Goal: Check status: Check status

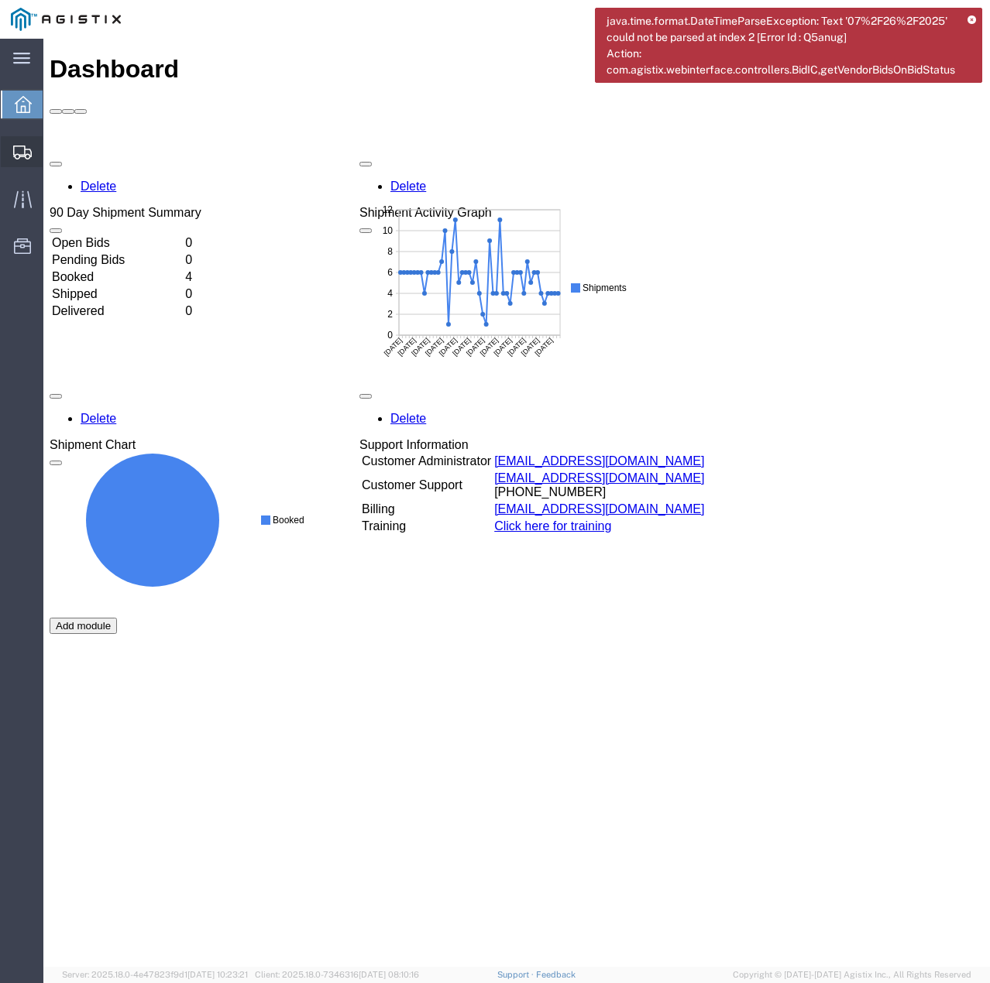
click at [18, 155] on icon at bounding box center [22, 153] width 19 height 14
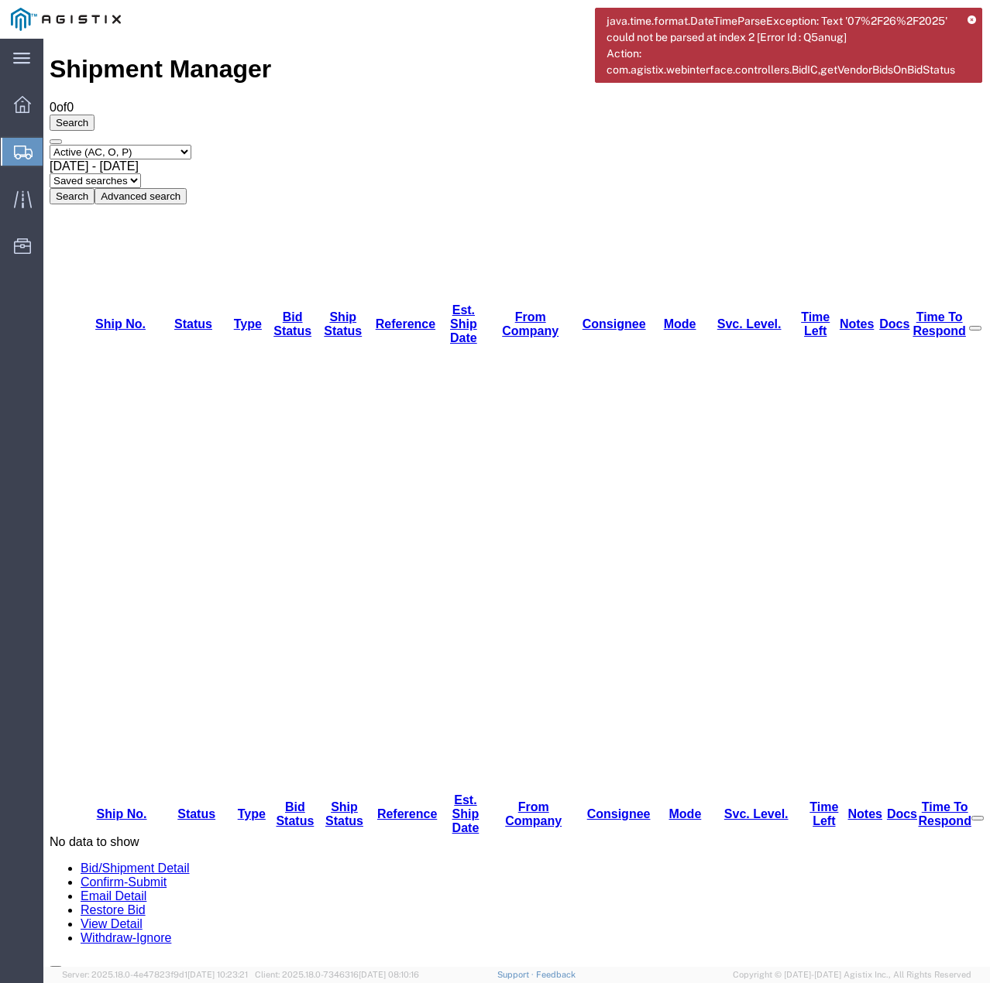
click at [182, 145] on select "Select status Active (AC, O, P) All Approved Awaiting Confirmation (AC) Booked …" at bounding box center [121, 152] width 142 height 15
select select "ALL"
click at [50, 145] on select "Select status Active (AC, O, P) All Approved Awaiting Confirmation (AC) Booked …" at bounding box center [121, 152] width 142 height 15
click at [94, 188] on button "Search" at bounding box center [72, 196] width 45 height 16
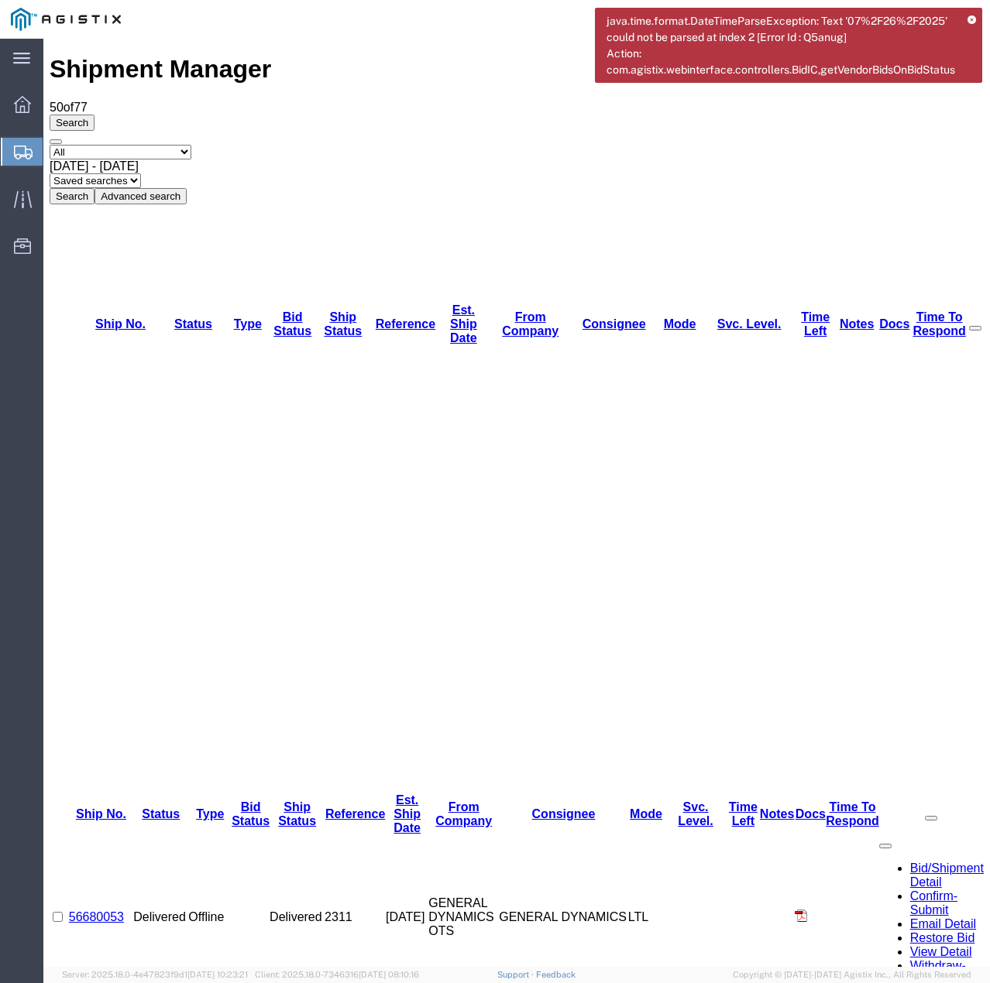
click at [973, 18] on icon at bounding box center [971, 20] width 9 height 9
